Goal: Task Accomplishment & Management: Manage account settings

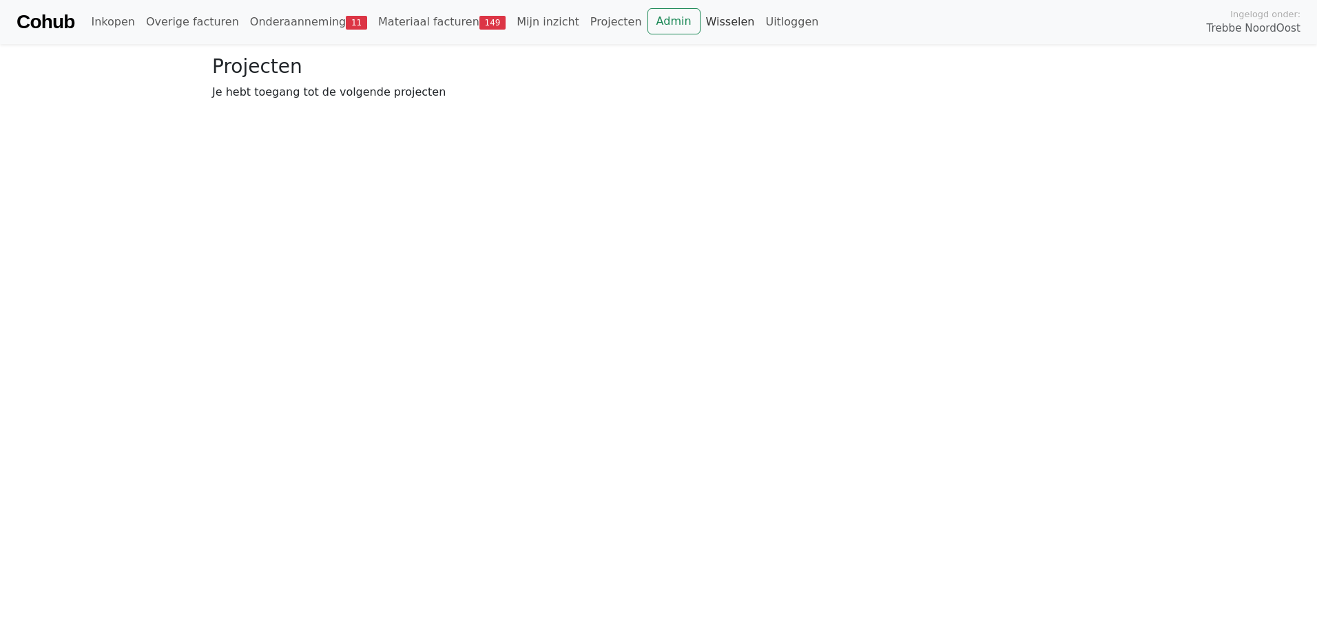
click at [700, 27] on link "Wisselen" at bounding box center [730, 22] width 60 height 28
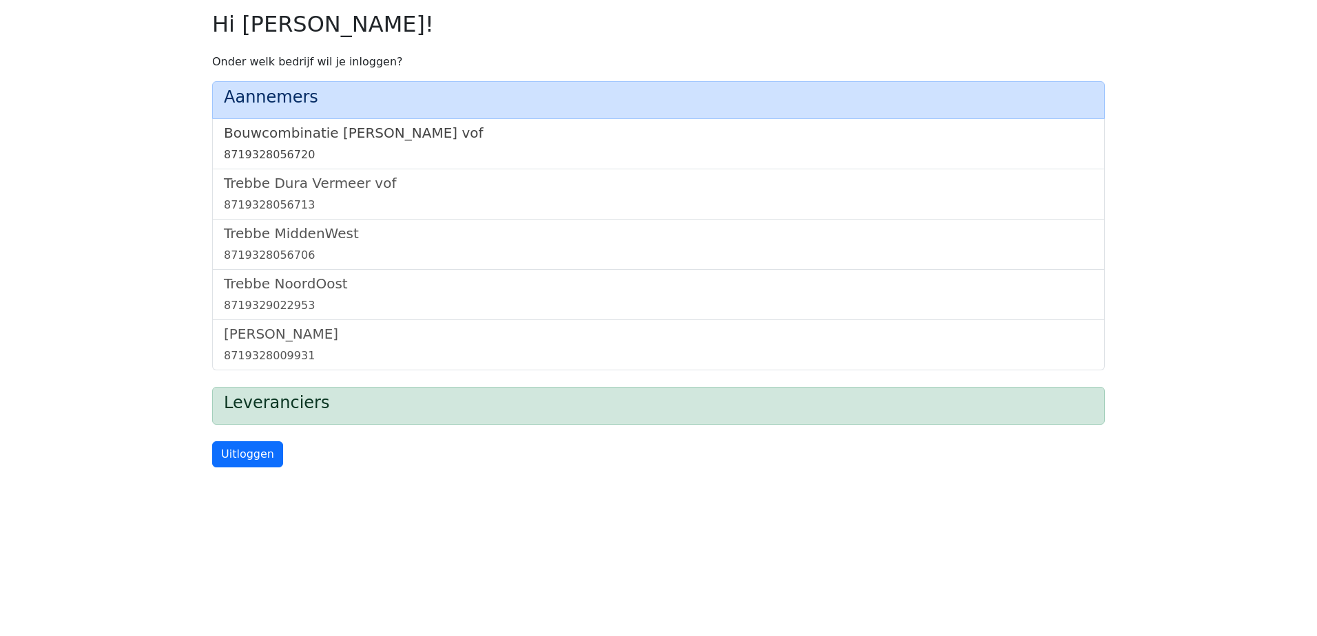
click at [347, 125] on h5 "Bouwcombinatie [PERSON_NAME] vof" at bounding box center [658, 133] width 869 height 17
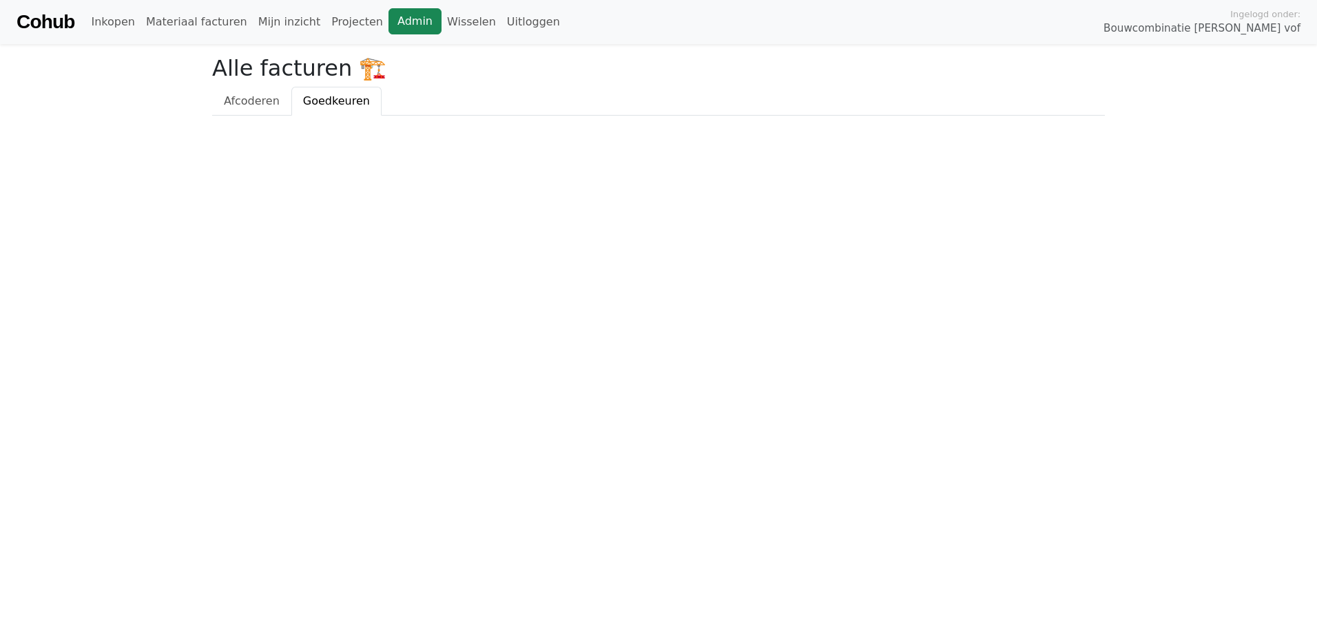
click at [388, 29] on link "Admin" at bounding box center [414, 21] width 53 height 26
click at [441, 21] on link "Wisselen" at bounding box center [471, 22] width 60 height 28
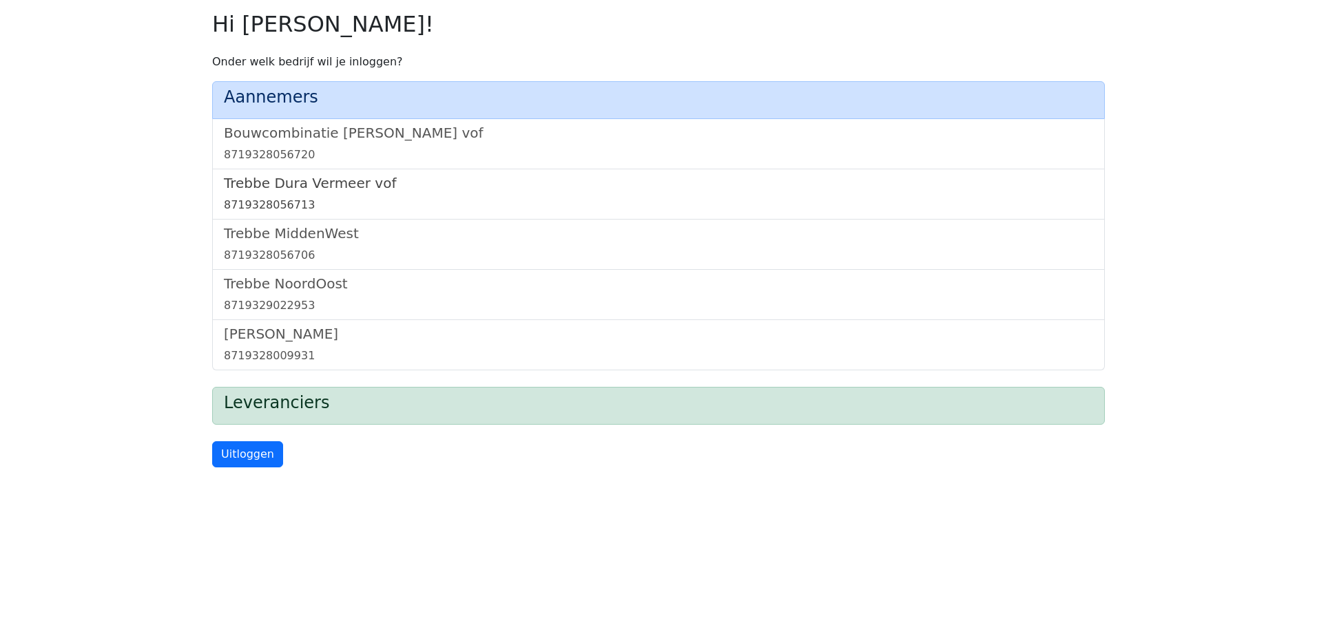
click at [297, 185] on h5 "Trebbe Dura Vermeer vof" at bounding box center [658, 183] width 869 height 17
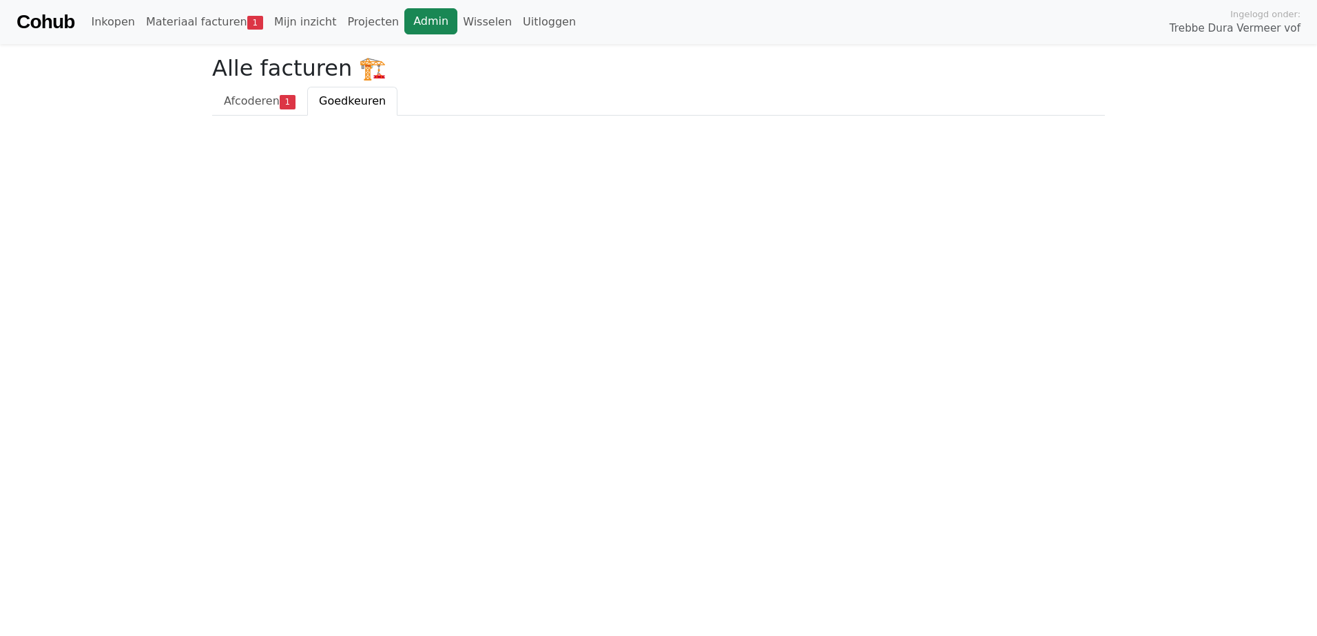
click at [406, 24] on link "Admin" at bounding box center [430, 21] width 53 height 26
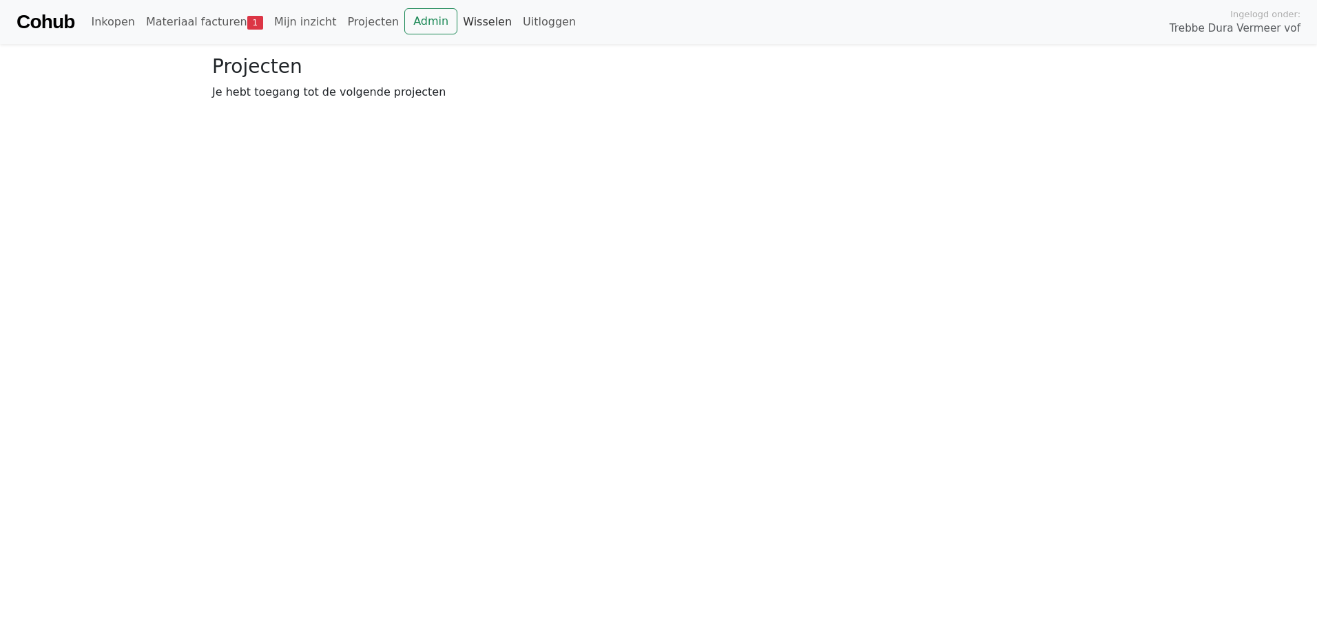
click at [457, 19] on link "Wisselen" at bounding box center [487, 22] width 60 height 28
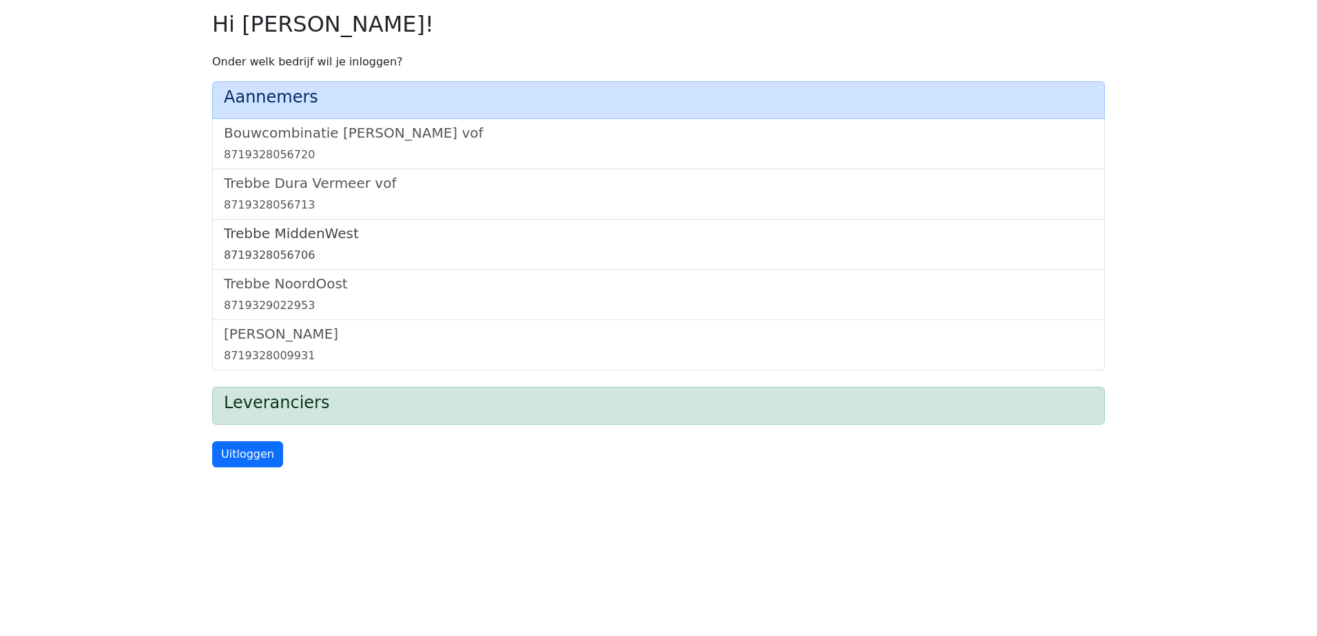
click at [297, 227] on h5 "Trebbe MiddenWest" at bounding box center [658, 233] width 869 height 17
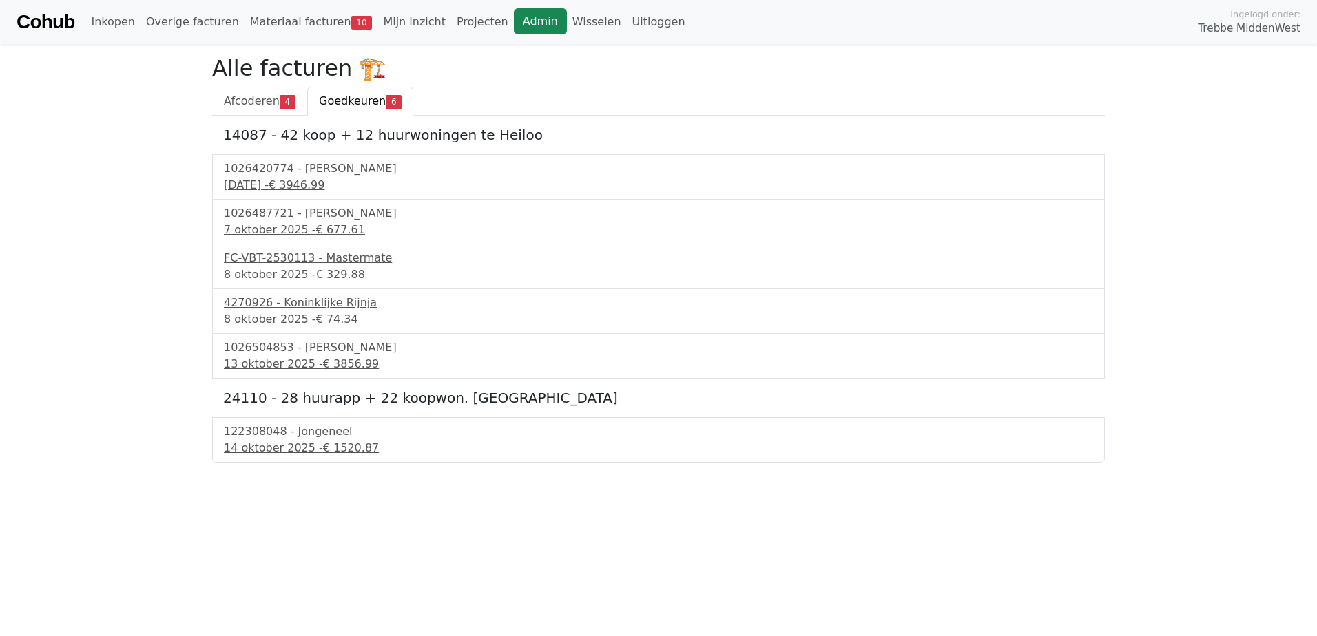
click at [514, 27] on link "Admin" at bounding box center [540, 21] width 53 height 26
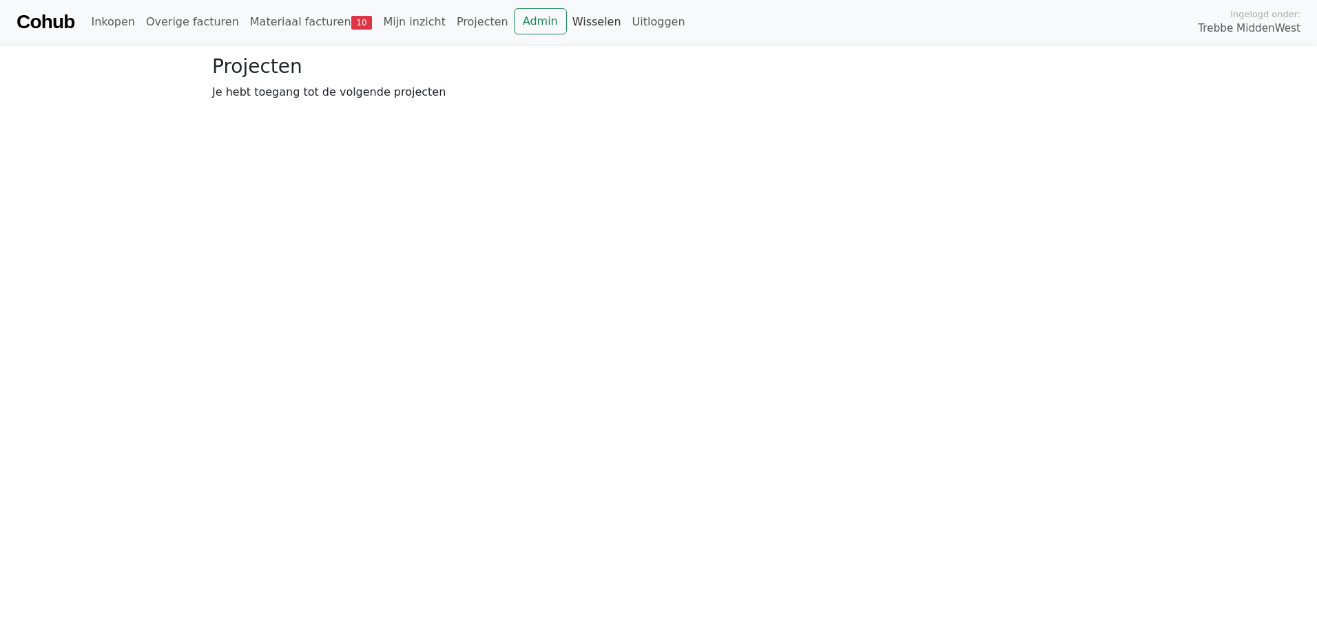
click at [567, 24] on link "Wisselen" at bounding box center [597, 22] width 60 height 28
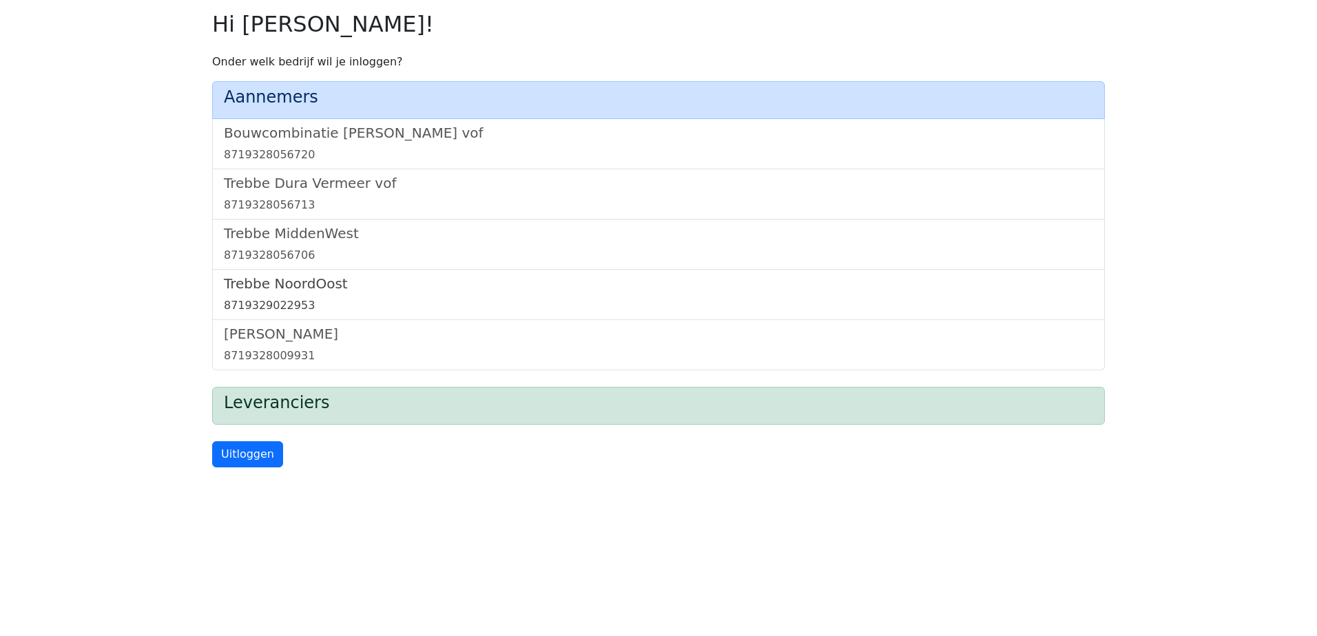
click at [289, 282] on h5 "Trebbe NoordOost" at bounding box center [658, 283] width 869 height 17
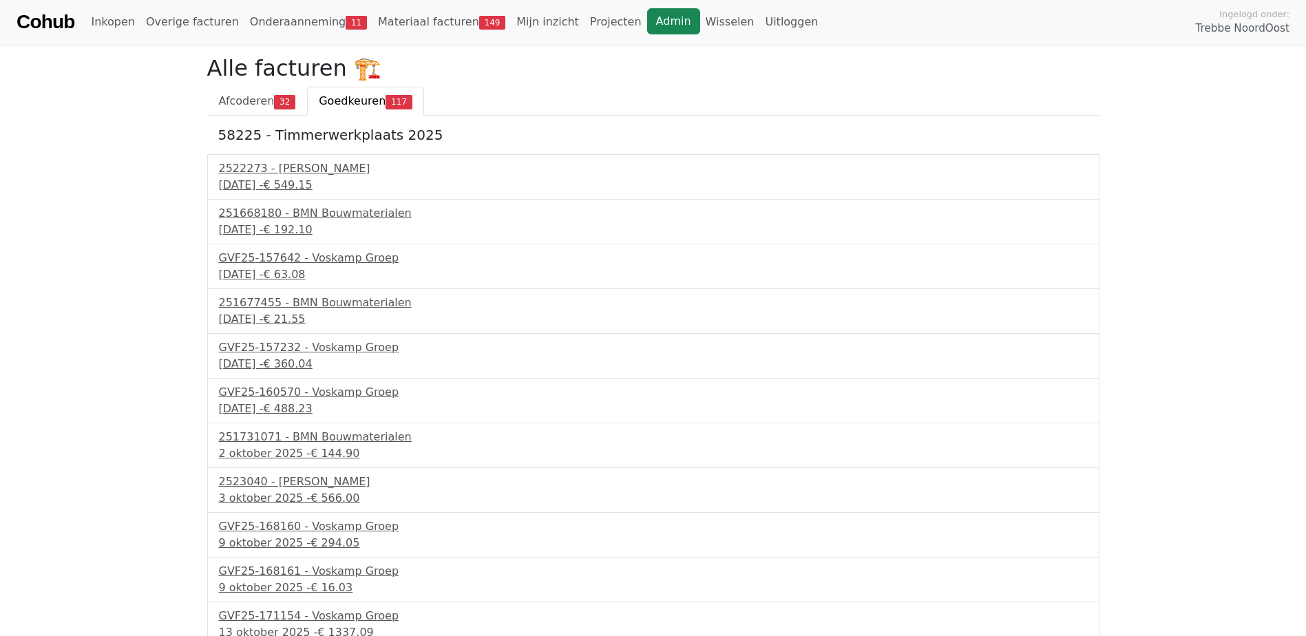
click at [647, 25] on link "Admin" at bounding box center [673, 21] width 53 height 26
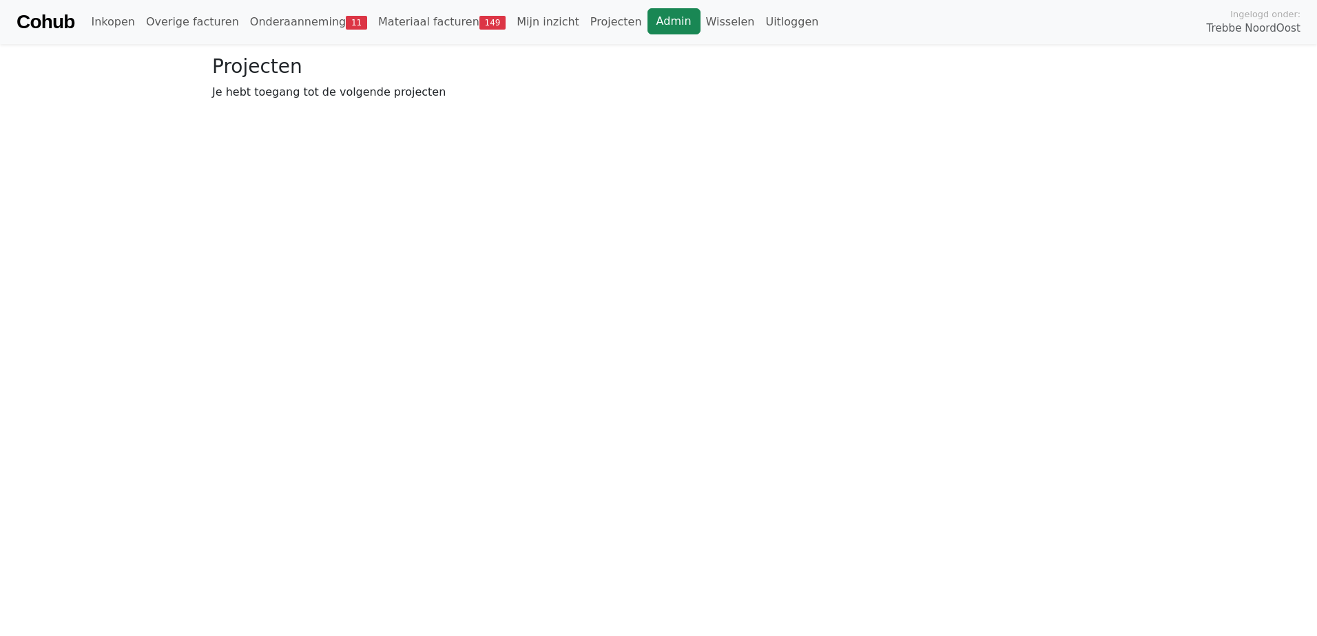
click at [647, 19] on link "Admin" at bounding box center [673, 21] width 53 height 26
click at [700, 25] on link "Wisselen" at bounding box center [730, 22] width 60 height 28
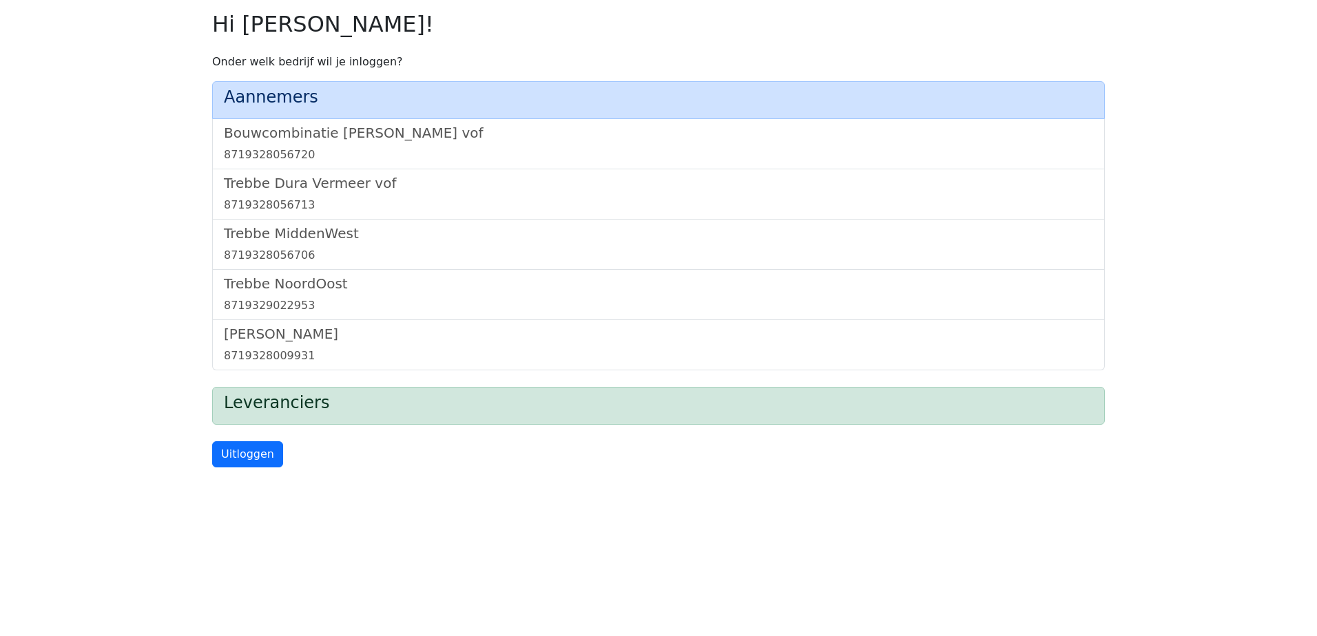
click at [291, 318] on div "[GEOGRAPHIC_DATA] 8719329022953" at bounding box center [658, 295] width 892 height 50
click at [272, 334] on h5 "[PERSON_NAME]" at bounding box center [658, 334] width 869 height 17
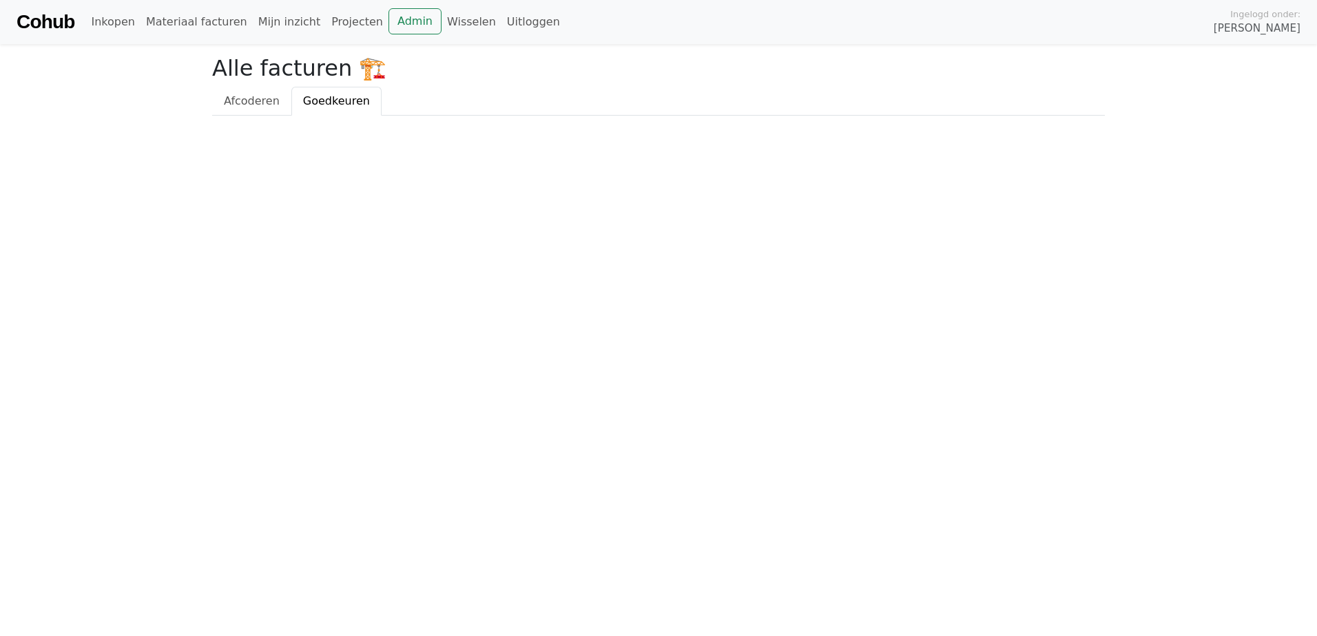
click at [388, 34] on div "Cohub Inkopen Materiaal facturen Mijn inzicht Projecten Admin Wisselen Uitlogge…" at bounding box center [658, 22] width 1317 height 44
click at [388, 34] on li "Admin" at bounding box center [414, 22] width 53 height 28
click at [388, 26] on link "Admin" at bounding box center [414, 21] width 53 height 26
